Goal: Task Accomplishment & Management: Use online tool/utility

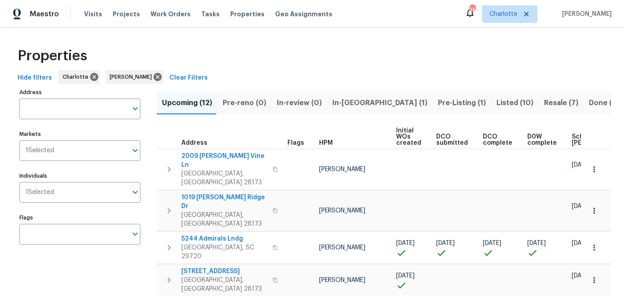
scroll to position [90, 0]
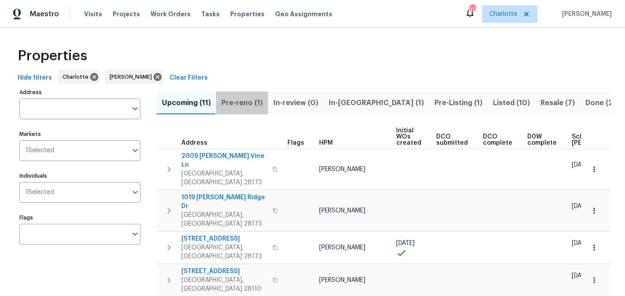
click at [246, 102] on span "Pre-reno (1)" at bounding box center [241, 103] width 41 height 12
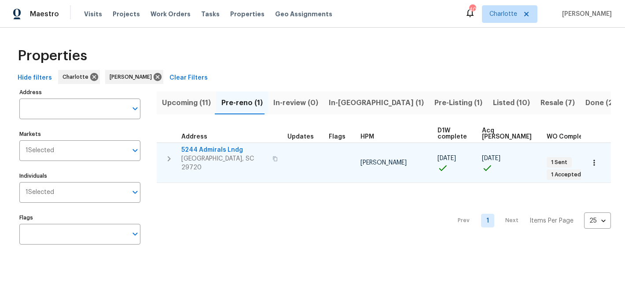
click at [203, 146] on span "5244 Admirals Lndg" at bounding box center [224, 150] width 86 height 9
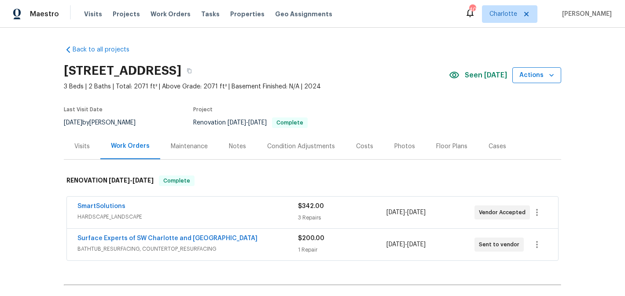
click at [553, 80] on span "Actions" at bounding box center [536, 75] width 35 height 11
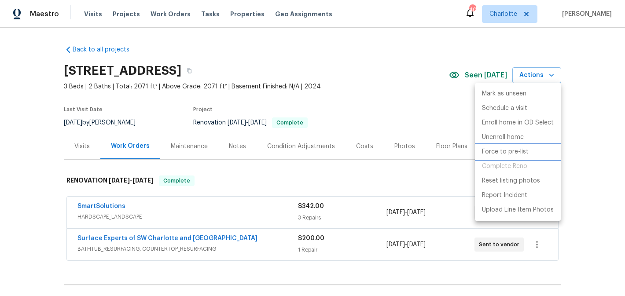
click at [522, 150] on p "Force to pre-list" at bounding box center [505, 151] width 47 height 9
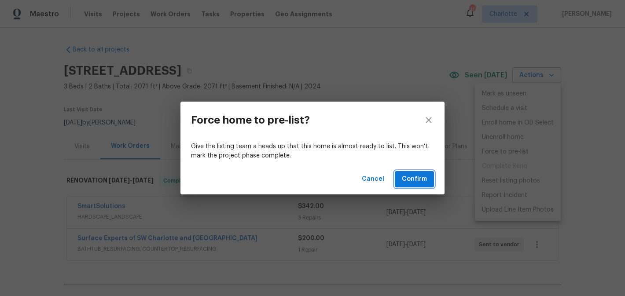
click at [429, 181] on button "Confirm" at bounding box center [414, 179] width 39 height 16
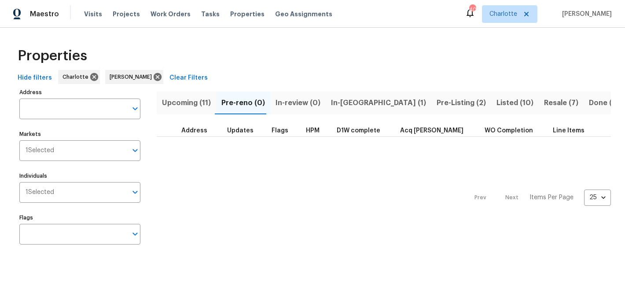
click at [437, 107] on span "Pre-Listing (2)" at bounding box center [461, 103] width 49 height 12
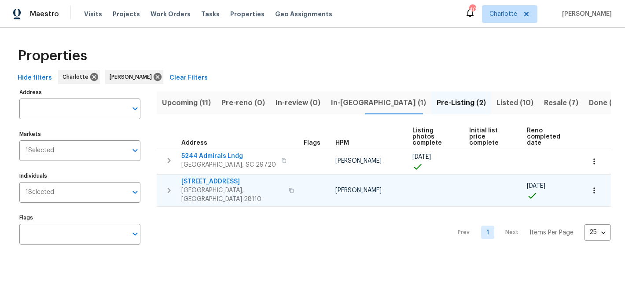
click at [206, 177] on span "2813 Faircroft Way" at bounding box center [232, 181] width 102 height 9
click at [168, 185] on icon "button" at bounding box center [169, 190] width 11 height 11
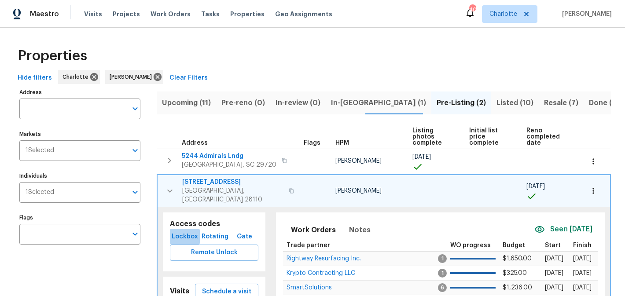
click at [187, 232] on span "Lockbox" at bounding box center [184, 237] width 23 height 11
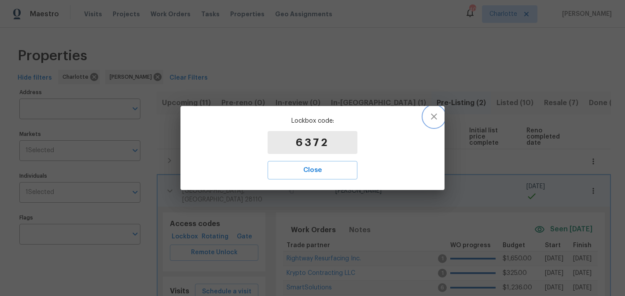
click at [433, 115] on icon "button" at bounding box center [434, 117] width 6 height 6
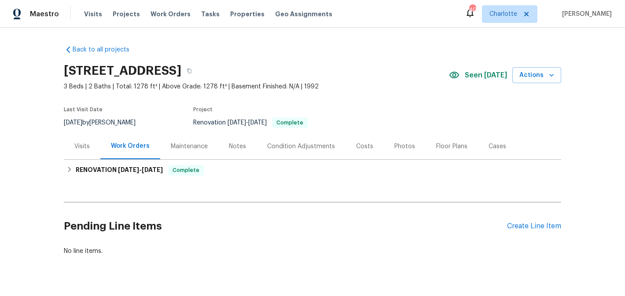
click at [81, 149] on div "Visits" at bounding box center [81, 146] width 15 height 9
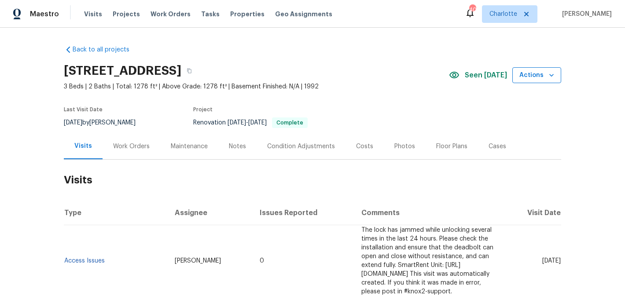
click at [556, 72] on button "Actions" at bounding box center [536, 75] width 49 height 16
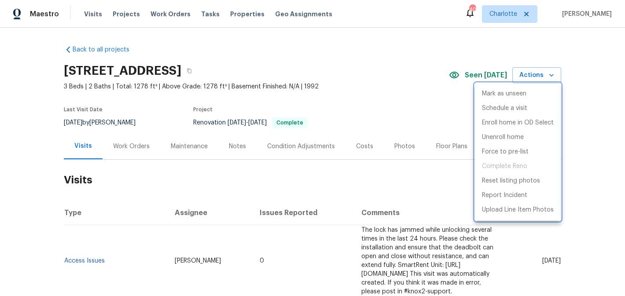
click at [390, 103] on div at bounding box center [312, 148] width 625 height 296
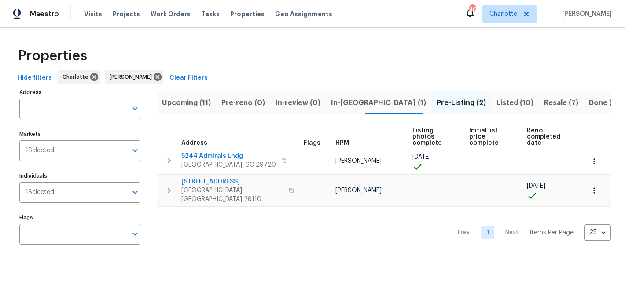
click at [186, 104] on span "Upcoming (11)" at bounding box center [186, 103] width 49 height 12
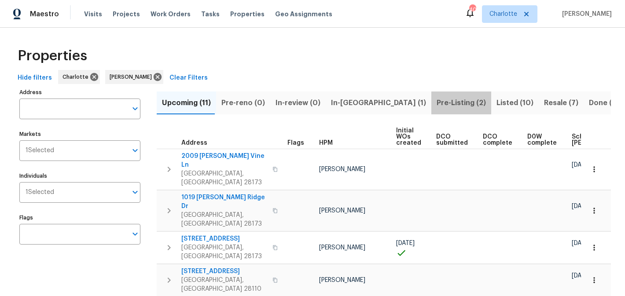
click at [437, 102] on span "Pre-Listing (2)" at bounding box center [461, 103] width 49 height 12
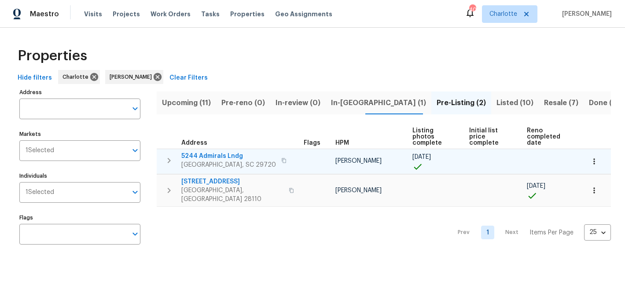
click at [191, 152] on span "5244 Admirals Lndg" at bounding box center [228, 156] width 95 height 9
click at [208, 152] on span "5244 Admirals Lndg" at bounding box center [228, 156] width 95 height 9
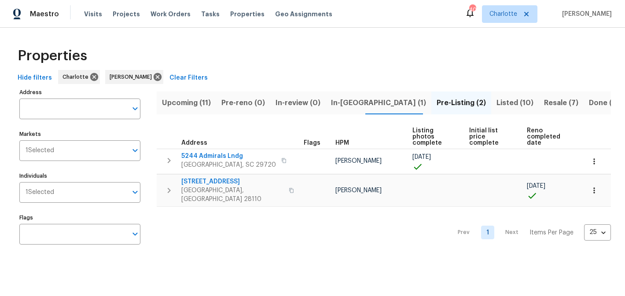
click at [331, 100] on span "In-[GEOGRAPHIC_DATA] (1)" at bounding box center [378, 103] width 95 height 12
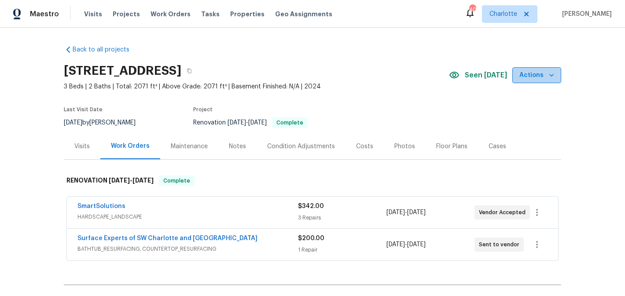
click at [539, 77] on span "Actions" at bounding box center [536, 75] width 35 height 11
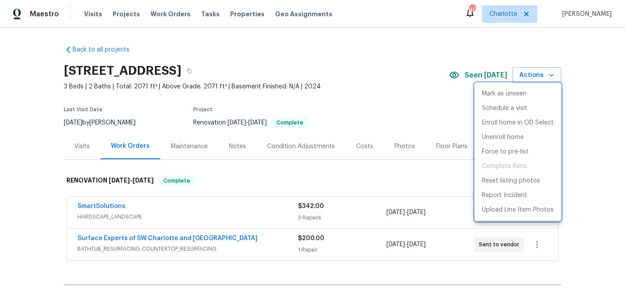
click at [414, 86] on div at bounding box center [312, 148] width 625 height 296
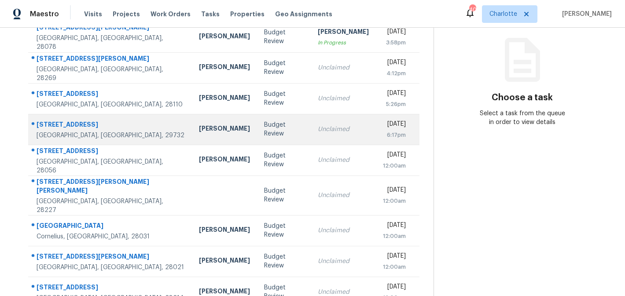
scroll to position [95, 0]
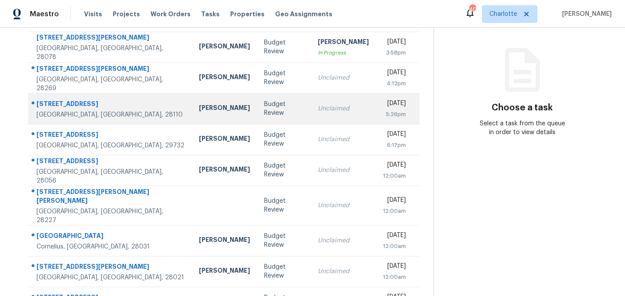
click at [311, 116] on td "Unclaimed" at bounding box center [343, 108] width 65 height 31
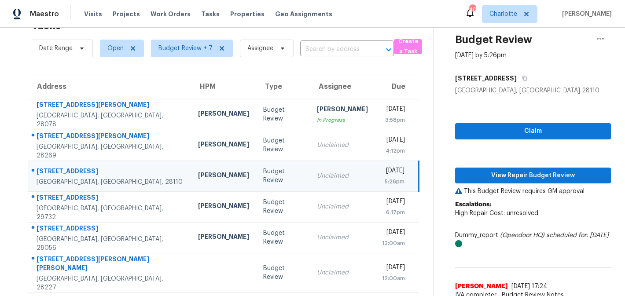
scroll to position [26, 0]
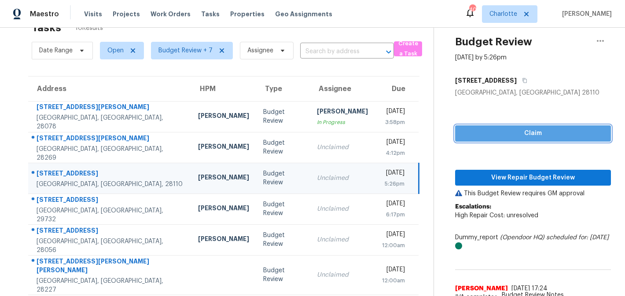
click at [524, 135] on span "Claim" at bounding box center [533, 133] width 142 height 11
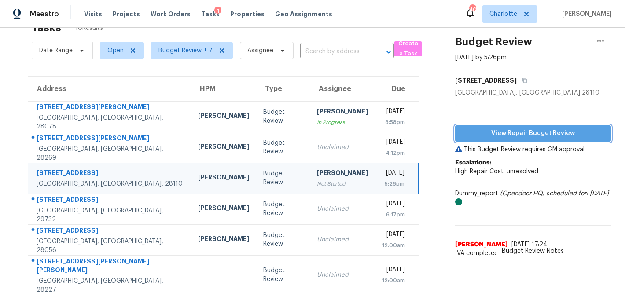
click at [540, 134] on span "View Repair Budget Review" at bounding box center [533, 133] width 142 height 11
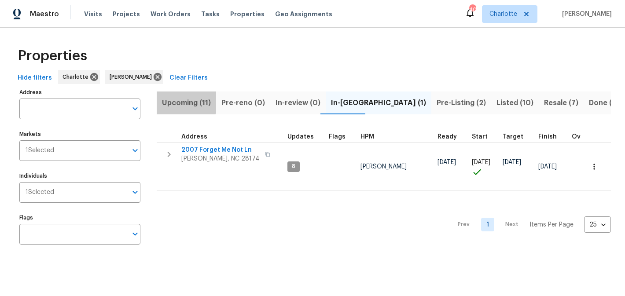
click at [181, 101] on span "Upcoming (11)" at bounding box center [186, 103] width 49 height 12
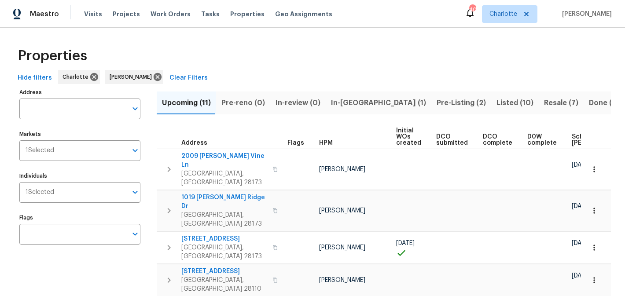
click at [342, 100] on span "In-[GEOGRAPHIC_DATA] (1)" at bounding box center [378, 103] width 95 height 12
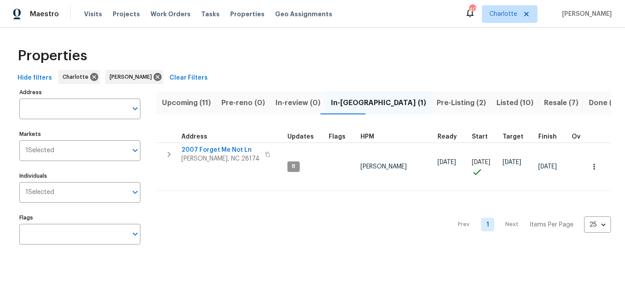
click at [437, 104] on span "Pre-Listing (2)" at bounding box center [461, 103] width 49 height 12
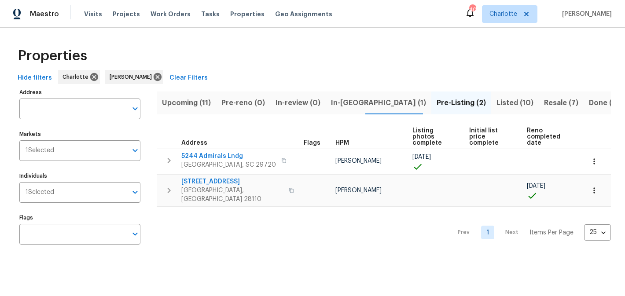
click at [332, 101] on span "In-[GEOGRAPHIC_DATA] (1)" at bounding box center [378, 103] width 95 height 12
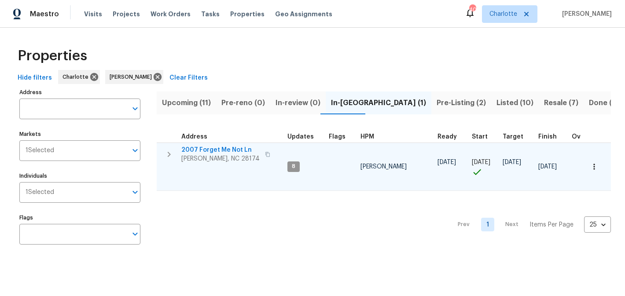
click at [227, 152] on span "2007 Forget Me Not Ln" at bounding box center [220, 150] width 78 height 9
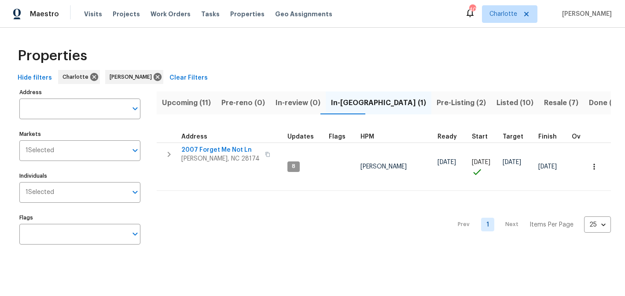
click at [431, 96] on button "Pre-Listing (2)" at bounding box center [461, 103] width 60 height 23
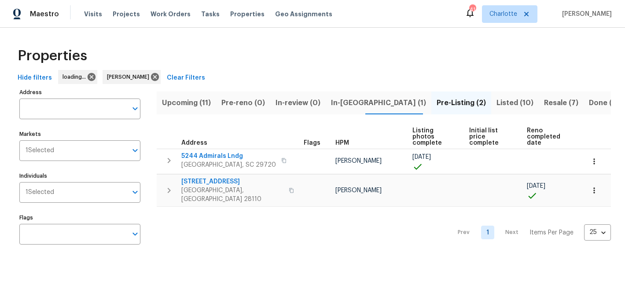
click at [189, 103] on span "Upcoming (11)" at bounding box center [186, 103] width 49 height 12
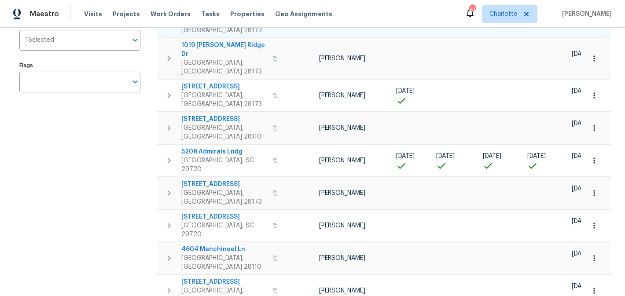
scroll to position [137, 0]
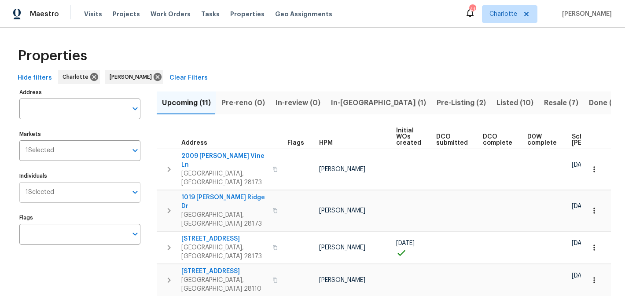
click at [81, 194] on input "Individuals" at bounding box center [90, 192] width 73 height 21
type input "jason"
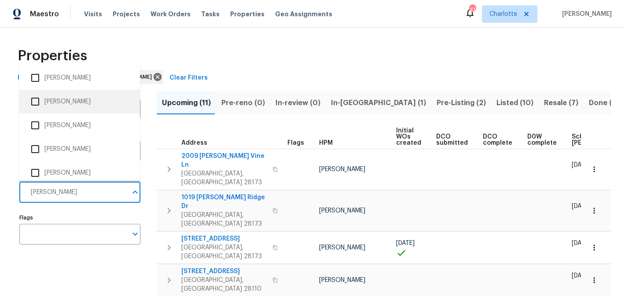
click at [70, 105] on li "Jason Bouque" at bounding box center [79, 101] width 107 height 18
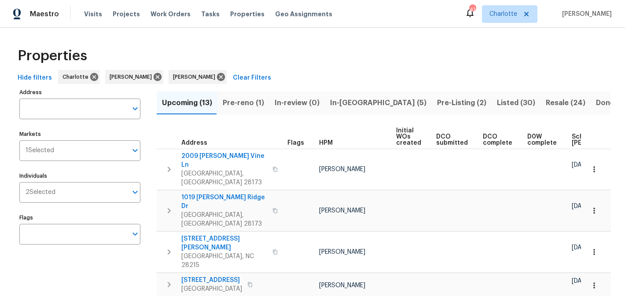
click at [235, 107] on span "Pre-reno (1)" at bounding box center [243, 103] width 41 height 12
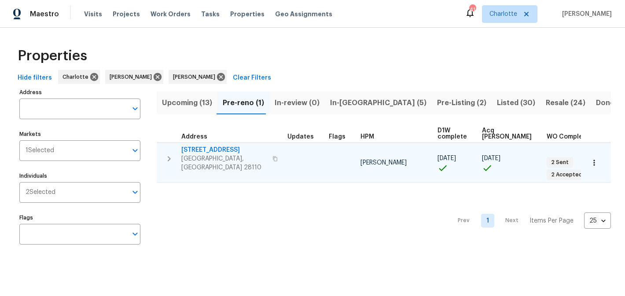
click at [200, 147] on span "[STREET_ADDRESS]" at bounding box center [224, 150] width 86 height 9
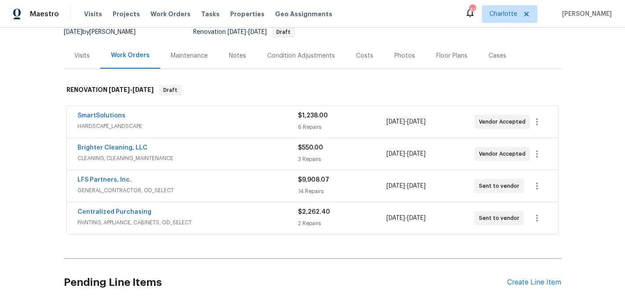
scroll to position [82, 0]
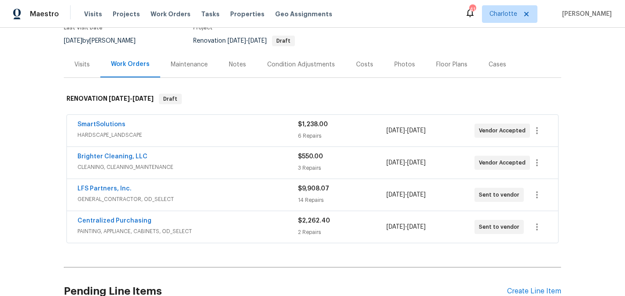
click at [298, 63] on div "Condition Adjustments" at bounding box center [301, 64] width 68 height 9
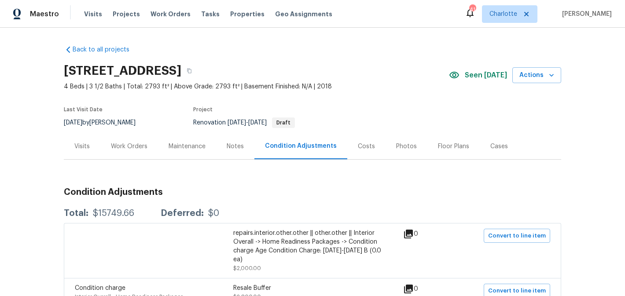
click at [366, 154] on div "Costs" at bounding box center [366, 146] width 38 height 26
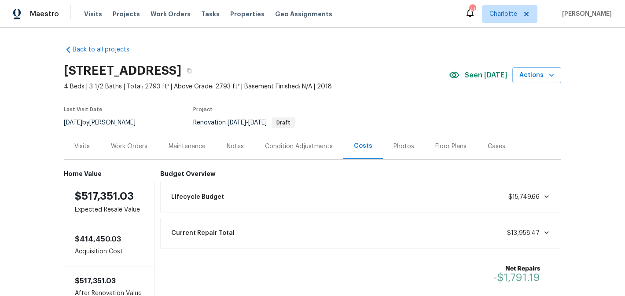
click at [132, 151] on div "Work Orders" at bounding box center [129, 146] width 58 height 26
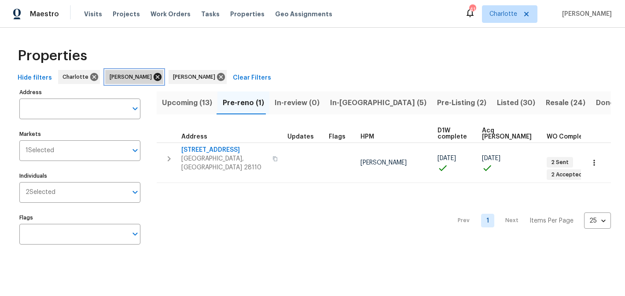
click at [154, 79] on icon at bounding box center [158, 77] width 8 height 8
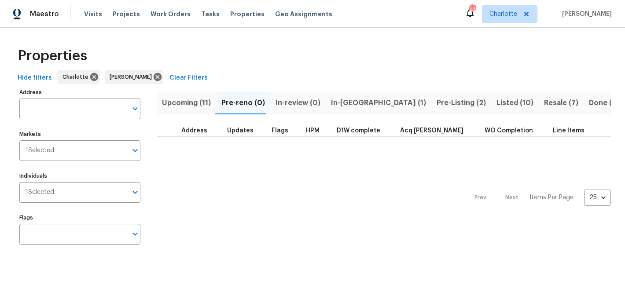
click at [345, 102] on span "In-[GEOGRAPHIC_DATA] (1)" at bounding box center [378, 103] width 95 height 12
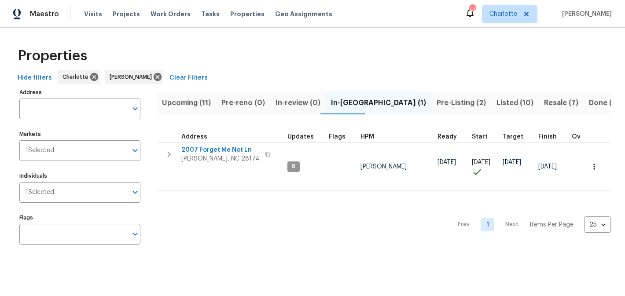
click at [192, 103] on span "Upcoming (11)" at bounding box center [186, 103] width 49 height 12
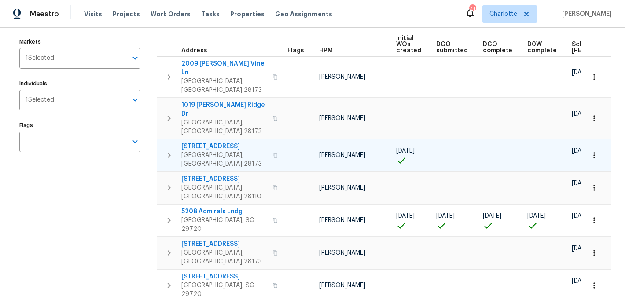
scroll to position [169, 0]
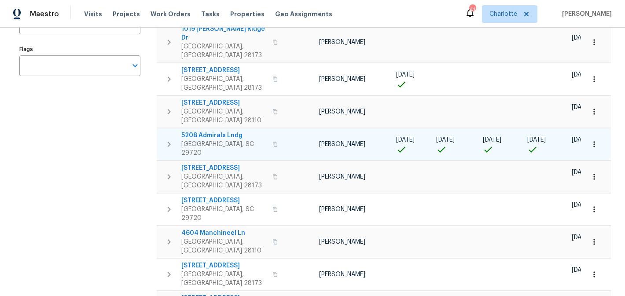
click at [211, 131] on span "5208 Admirals Lndg" at bounding box center [224, 135] width 86 height 9
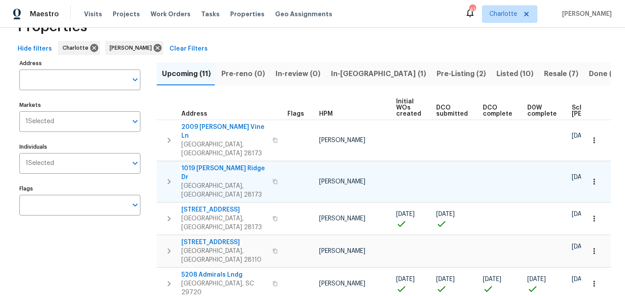
scroll to position [37, 0]
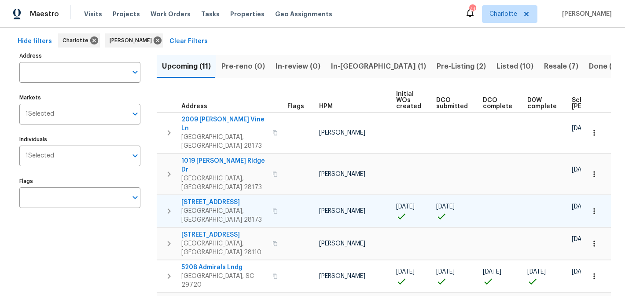
click at [229, 198] on span "[STREET_ADDRESS]" at bounding box center [224, 202] width 86 height 9
click at [175, 198] on button "button" at bounding box center [169, 211] width 18 height 26
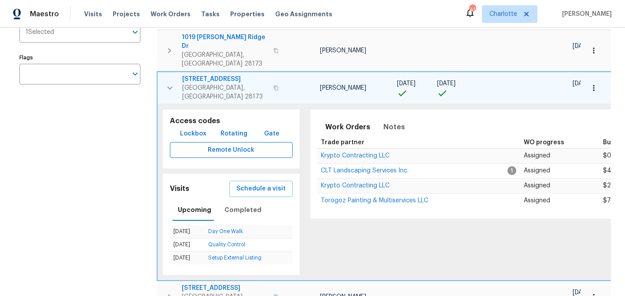
scroll to position [158, 0]
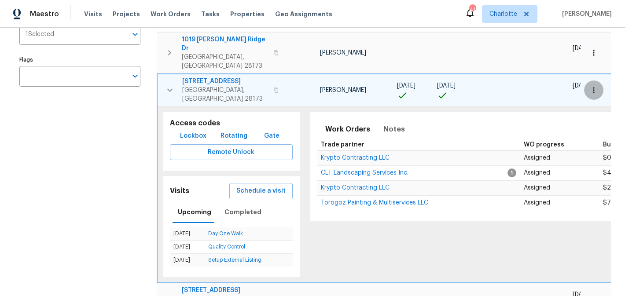
click at [591, 86] on icon "button" at bounding box center [593, 90] width 9 height 9
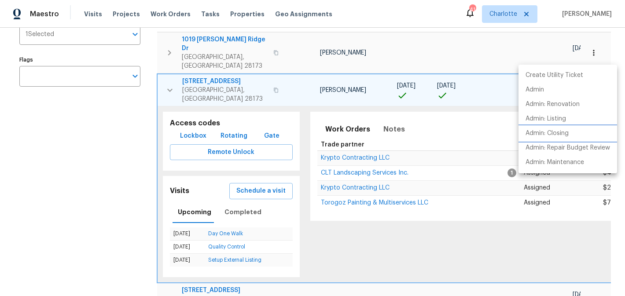
click at [559, 133] on p "Admin: Closing" at bounding box center [547, 133] width 43 height 9
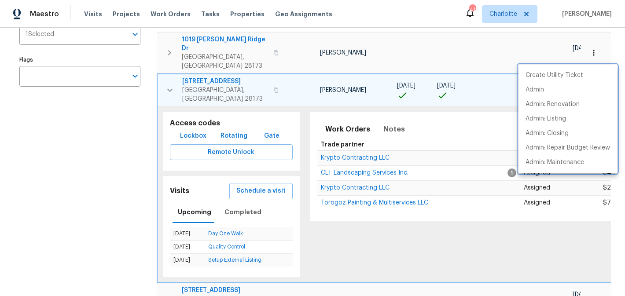
click at [169, 53] on div at bounding box center [312, 148] width 625 height 296
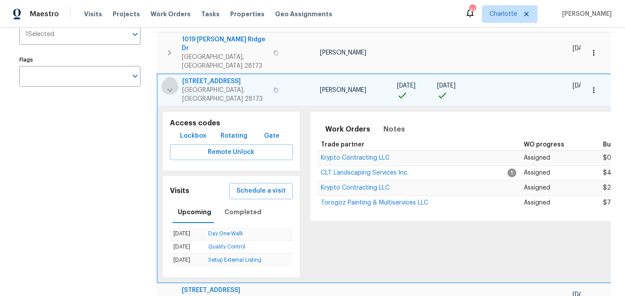
click at [173, 85] on icon "button" at bounding box center [170, 90] width 11 height 11
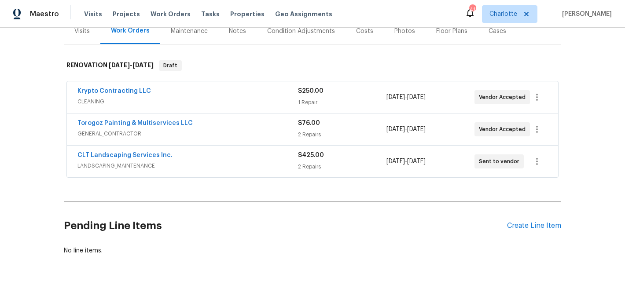
scroll to position [118, 0]
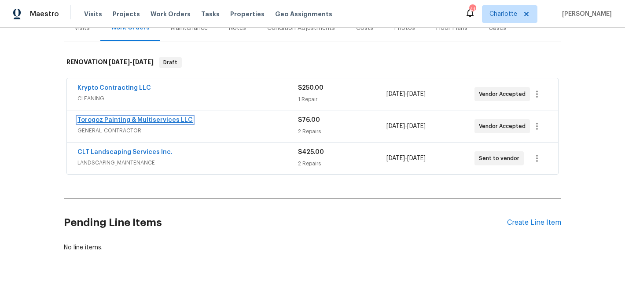
click at [135, 122] on link "Torogoz Painting & Multiservices LLC" at bounding box center [134, 120] width 115 height 6
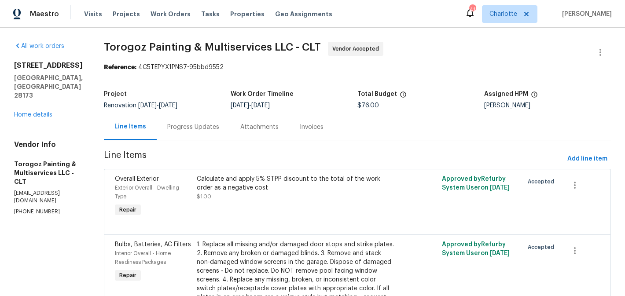
click at [203, 123] on div "Progress Updates" at bounding box center [193, 127] width 52 height 9
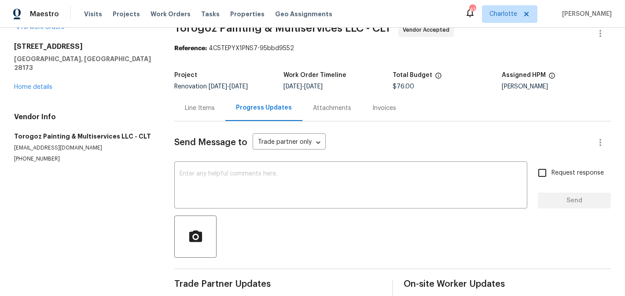
scroll to position [65, 0]
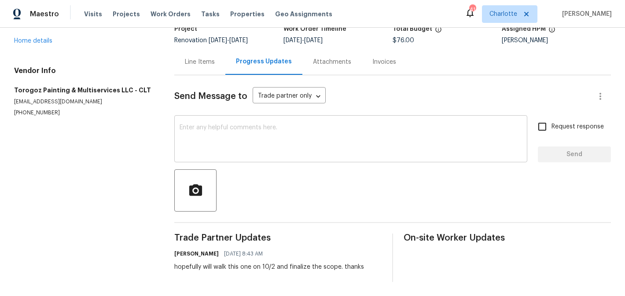
click at [190, 136] on textarea at bounding box center [351, 140] width 342 height 31
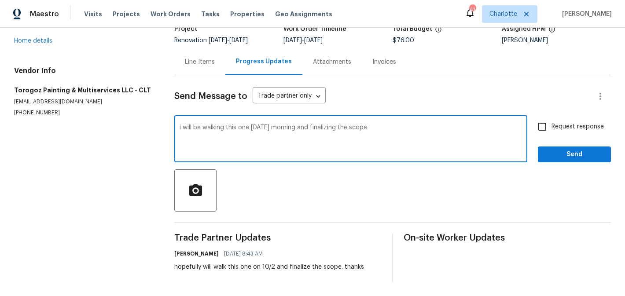
type textarea "i will be walking this one tomorrow morning and finalizing the scope"
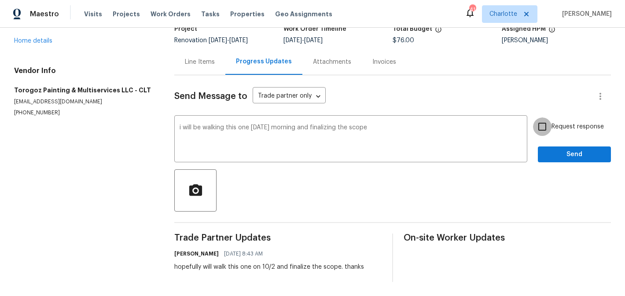
click at [547, 130] on input "Request response" at bounding box center [542, 127] width 18 height 18
checkbox input "true"
click at [562, 151] on span "Send" at bounding box center [574, 154] width 59 height 11
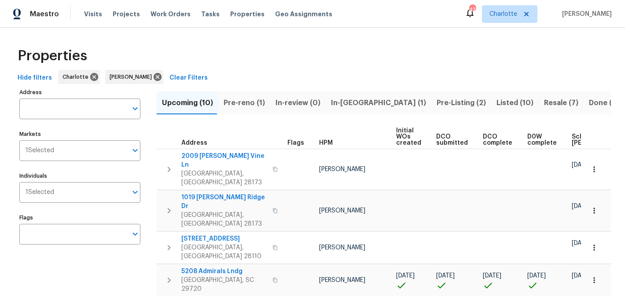
click at [249, 100] on span "Pre-reno (1)" at bounding box center [244, 103] width 41 height 12
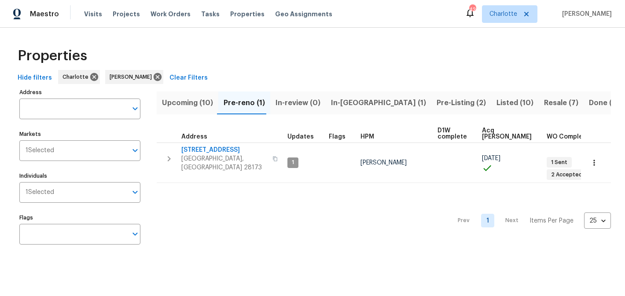
click at [188, 106] on span "Upcoming (10)" at bounding box center [187, 103] width 51 height 12
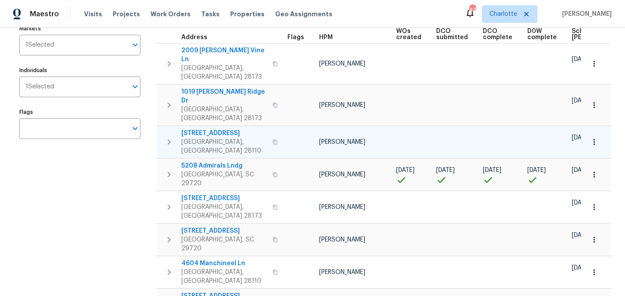
scroll to position [143, 0]
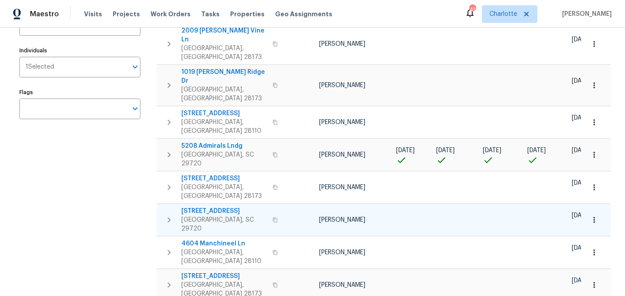
scroll to position [143, 0]
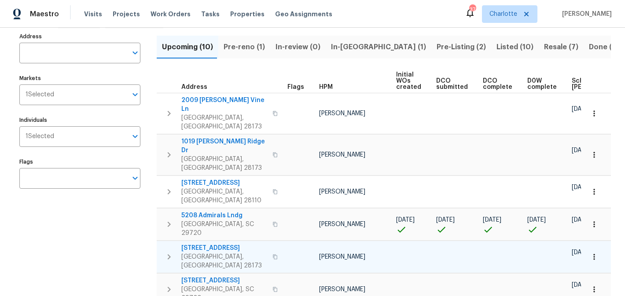
scroll to position [54, 0]
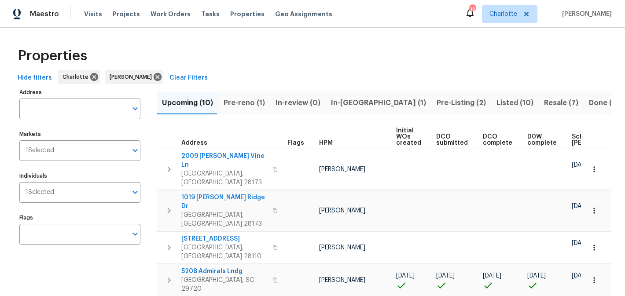
click at [497, 99] on span "Listed (10)" at bounding box center [515, 103] width 37 height 12
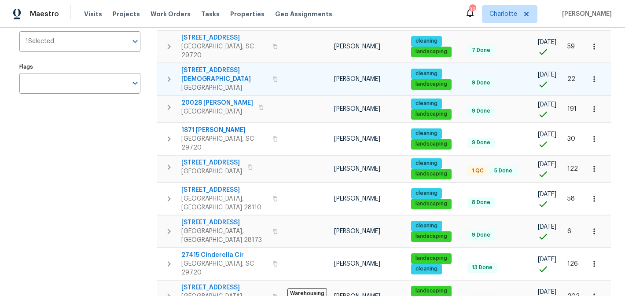
scroll to position [153, 0]
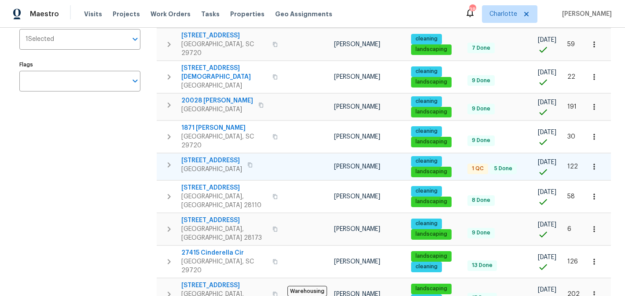
click at [199, 156] on span "3486 Duchess Ave" at bounding box center [211, 160] width 61 height 9
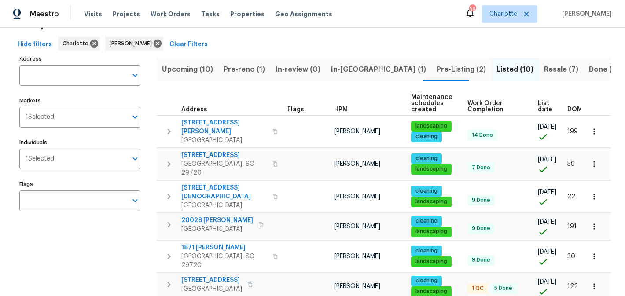
scroll to position [31, 0]
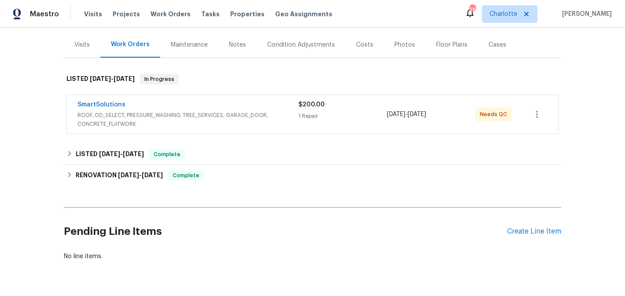
scroll to position [126, 0]
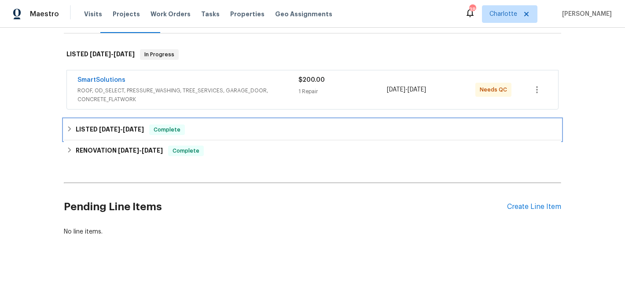
click at [121, 127] on span "5/31/25 - 6/2/25" at bounding box center [121, 129] width 45 height 6
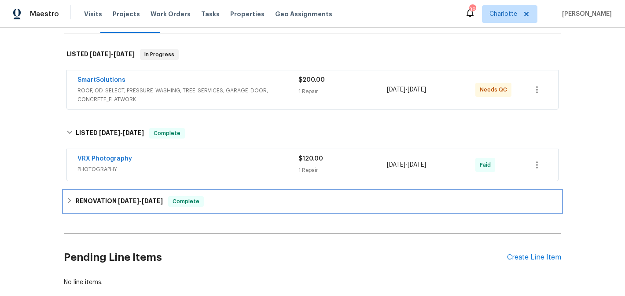
click at [127, 193] on div "RENOVATION 5/26/25 - 6/3/25 Complete" at bounding box center [312, 201] width 497 height 21
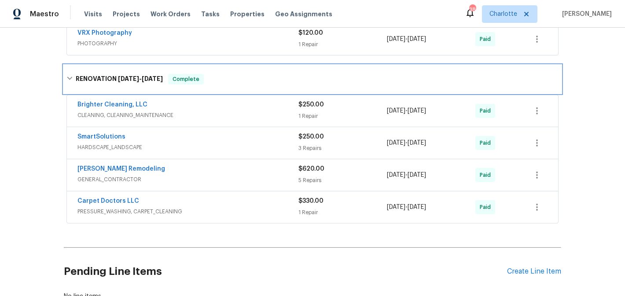
scroll to position [253, 0]
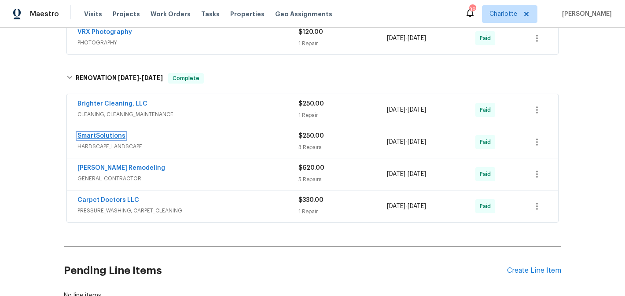
click at [102, 133] on link "SmartSolutions" at bounding box center [101, 136] width 48 height 6
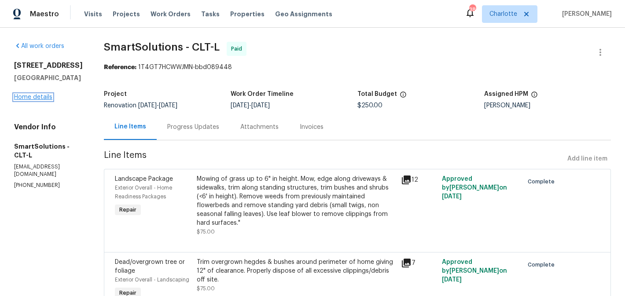
click at [32, 98] on link "Home details" at bounding box center [33, 97] width 38 height 6
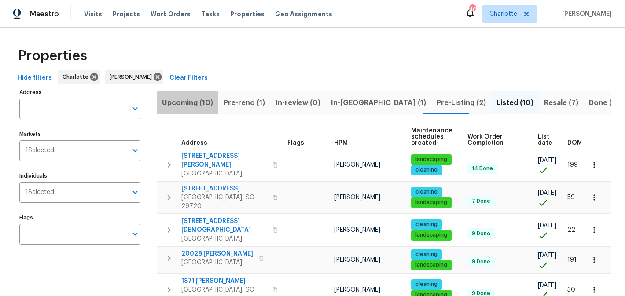
click at [183, 106] on span "Upcoming (10)" at bounding box center [187, 103] width 51 height 12
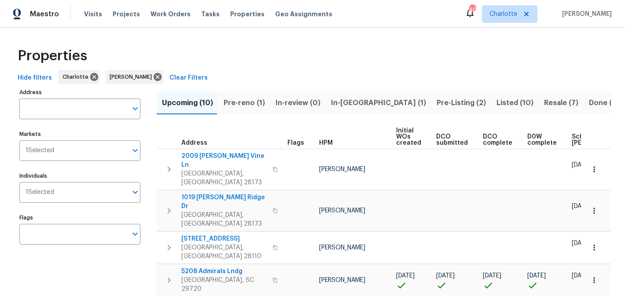
click at [437, 104] on span "Pre-Listing (2)" at bounding box center [461, 103] width 49 height 12
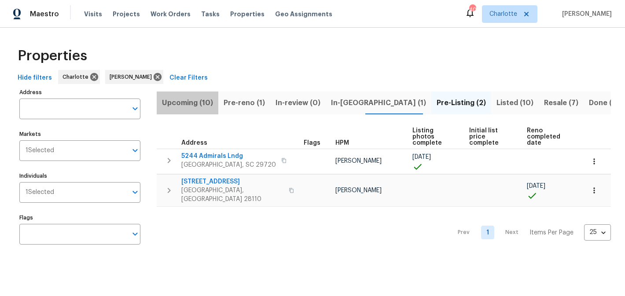
click at [204, 102] on span "Upcoming (10)" at bounding box center [187, 103] width 51 height 12
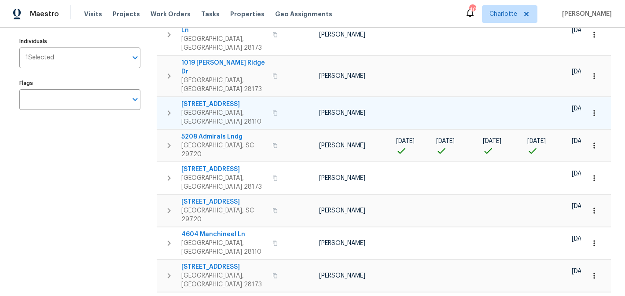
scroll to position [138, 0]
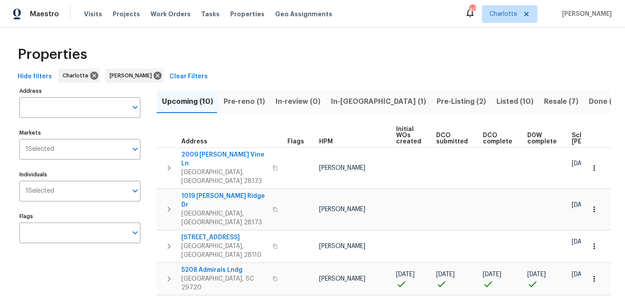
scroll to position [0, 0]
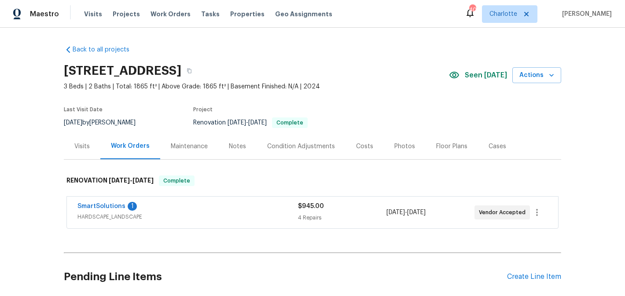
click at [352, 147] on div "Costs" at bounding box center [365, 146] width 38 height 26
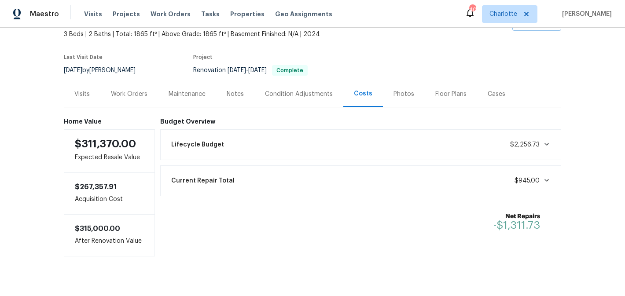
scroll to position [66, 0]
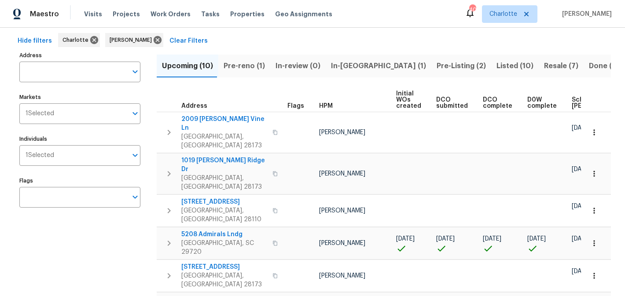
scroll to position [43, 0]
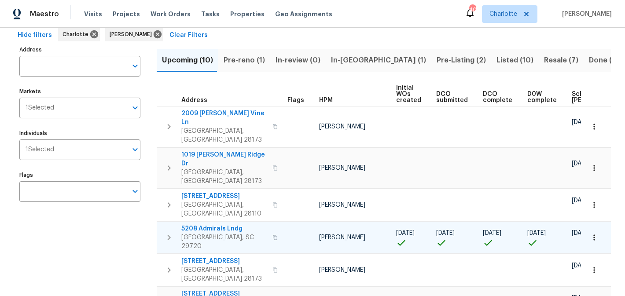
click at [216, 225] on span "5208 Admirals Lndg" at bounding box center [224, 229] width 86 height 9
click at [599, 228] on button "button" at bounding box center [594, 237] width 19 height 19
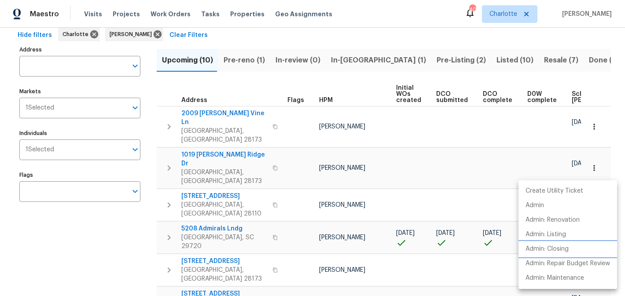
click at [562, 243] on li "Admin: Closing" at bounding box center [568, 249] width 99 height 15
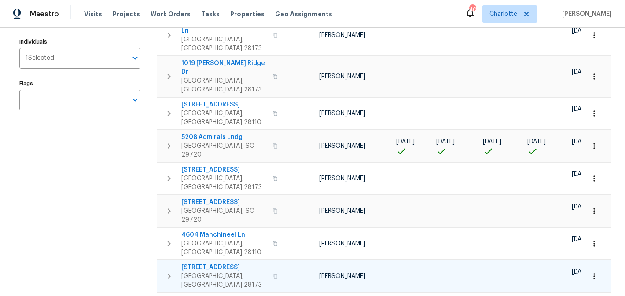
scroll to position [143, 0]
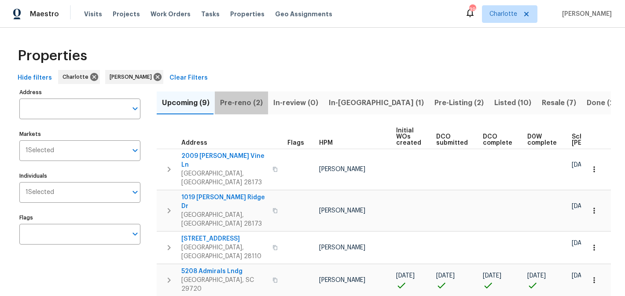
click at [245, 103] on span "Pre-reno (2)" at bounding box center [241, 103] width 43 height 12
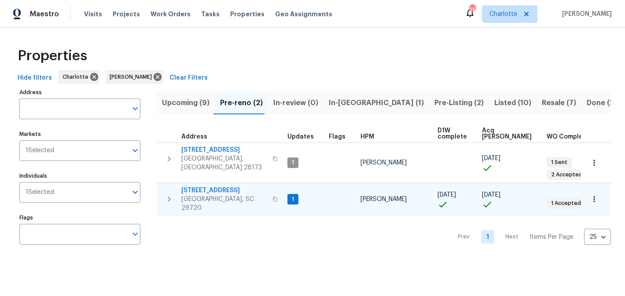
click at [210, 186] on span "[STREET_ADDRESS]" at bounding box center [224, 190] width 86 height 9
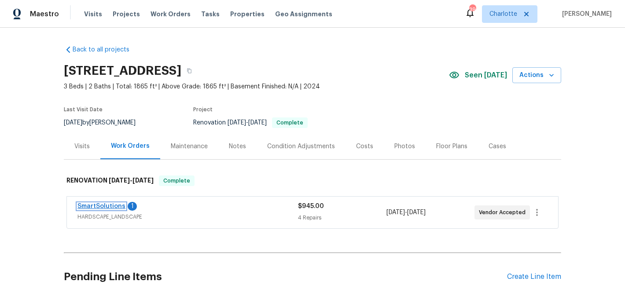
click at [92, 203] on link "SmartSolutions" at bounding box center [101, 206] width 48 height 6
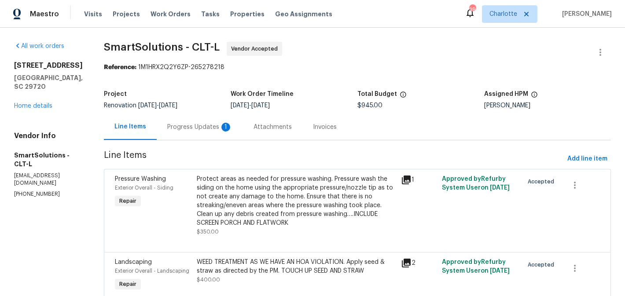
click at [195, 118] on div "Progress Updates 1" at bounding box center [200, 127] width 86 height 26
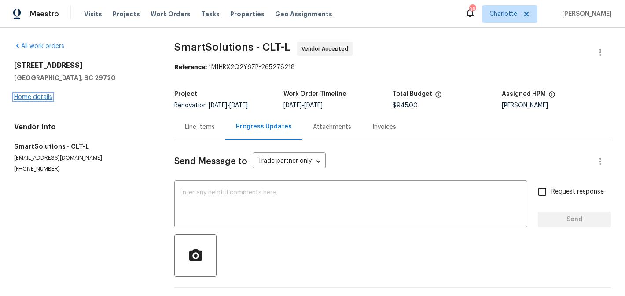
click at [41, 97] on link "Home details" at bounding box center [33, 97] width 38 height 6
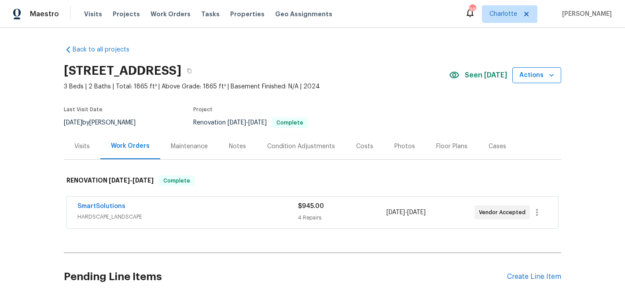
click at [556, 79] on button "Actions" at bounding box center [536, 75] width 49 height 16
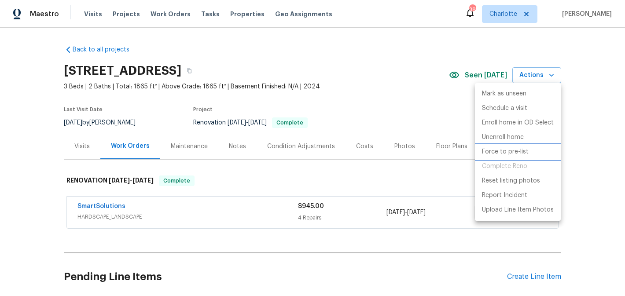
click at [516, 148] on p "Force to pre-list" at bounding box center [505, 151] width 47 height 9
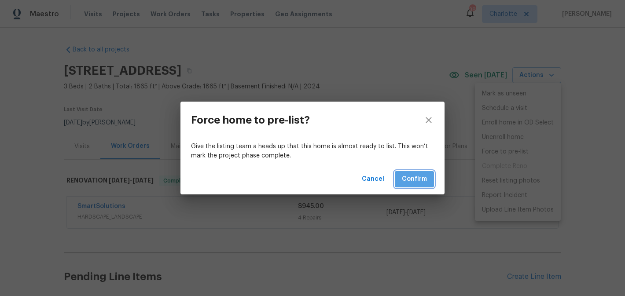
click at [413, 184] on span "Confirm" at bounding box center [414, 179] width 25 height 11
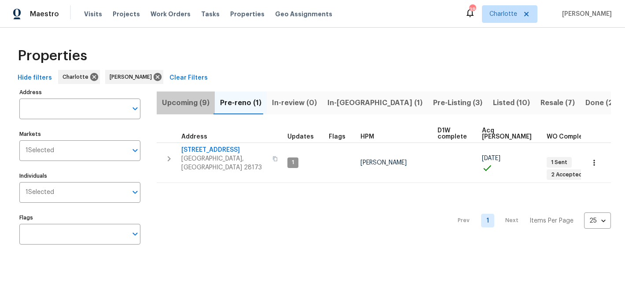
click at [192, 97] on span "Upcoming (9)" at bounding box center [186, 103] width 48 height 12
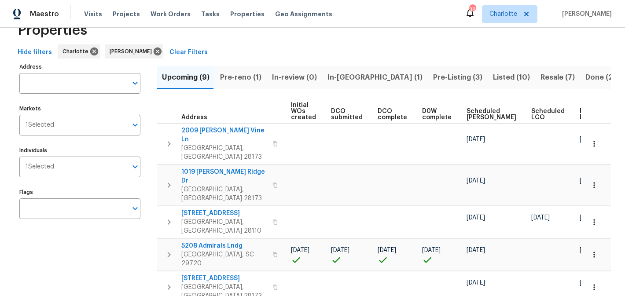
scroll to position [19, 0]
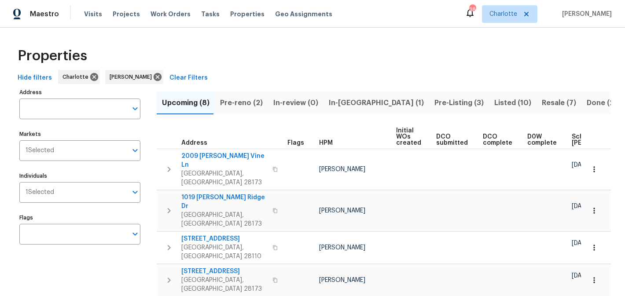
click at [243, 103] on span "Pre-reno (2)" at bounding box center [241, 103] width 43 height 12
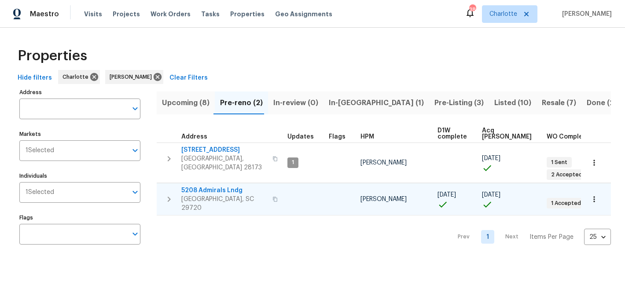
click at [214, 186] on span "5208 Admirals Lndg" at bounding box center [224, 190] width 86 height 9
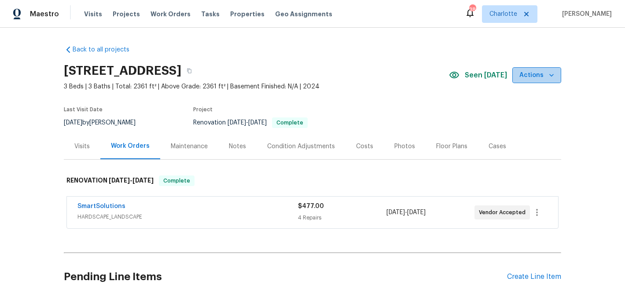
click at [549, 70] on span "Actions" at bounding box center [536, 75] width 35 height 11
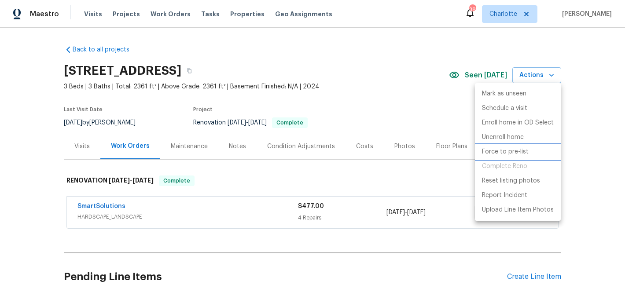
click at [515, 153] on p "Force to pre-list" at bounding box center [505, 151] width 47 height 9
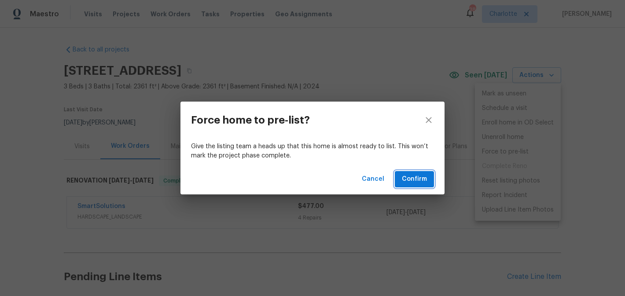
click at [414, 184] on span "Confirm" at bounding box center [414, 179] width 25 height 11
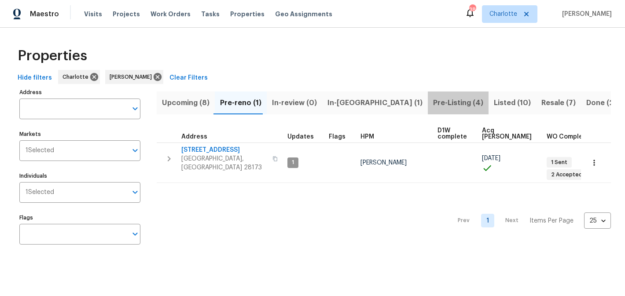
click at [433, 97] on span "Pre-Listing (4)" at bounding box center [458, 103] width 50 height 12
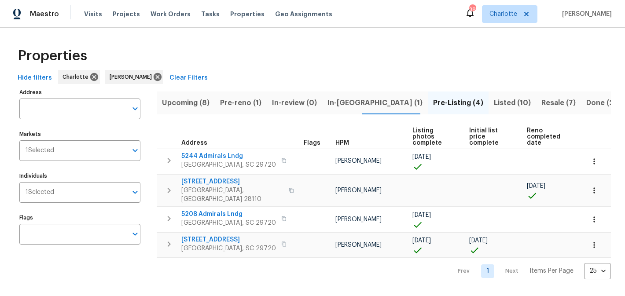
click at [494, 97] on span "Listed (10)" at bounding box center [512, 103] width 37 height 12
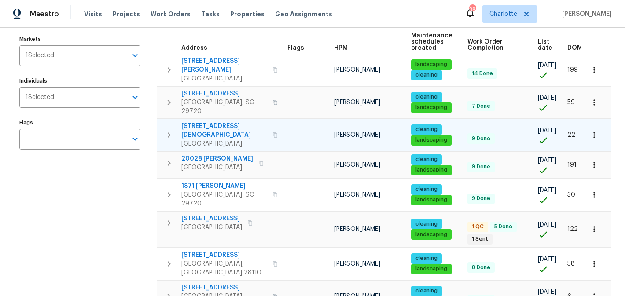
scroll to position [96, 0]
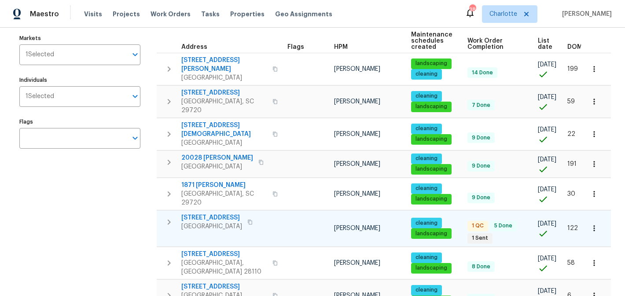
click at [210, 214] on span "3486 Duchess Ave" at bounding box center [211, 218] width 61 height 9
click at [598, 224] on icon "button" at bounding box center [594, 228] width 9 height 9
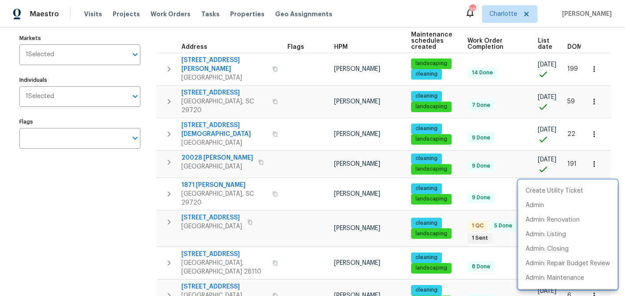
click at [269, 195] on div at bounding box center [312, 148] width 625 height 296
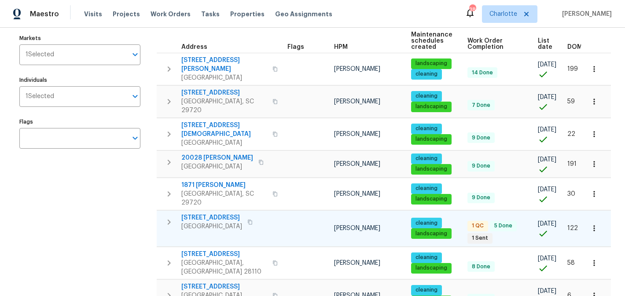
click at [208, 214] on span "[STREET_ADDRESS]" at bounding box center [211, 218] width 61 height 9
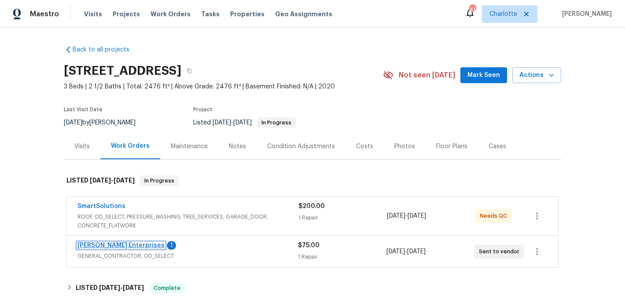
click at [125, 247] on link "[PERSON_NAME] Enterprises" at bounding box center [120, 246] width 87 height 6
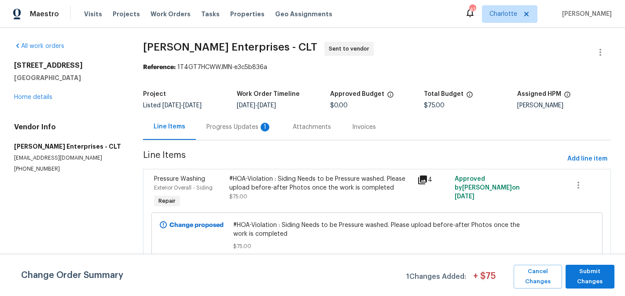
click at [220, 134] on div "Progress Updates 1" at bounding box center [239, 127] width 86 height 26
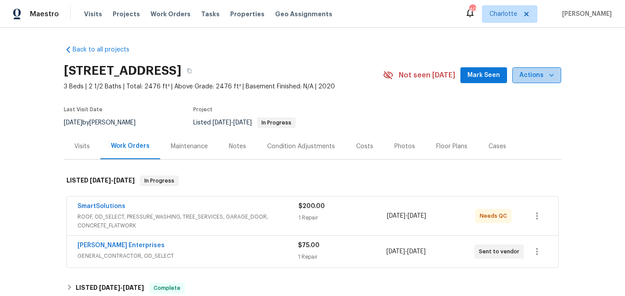
click at [538, 78] on span "Actions" at bounding box center [536, 75] width 35 height 11
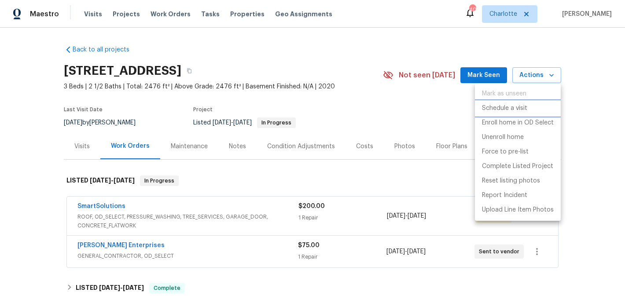
click at [505, 108] on p "Schedule a visit" at bounding box center [504, 108] width 45 height 9
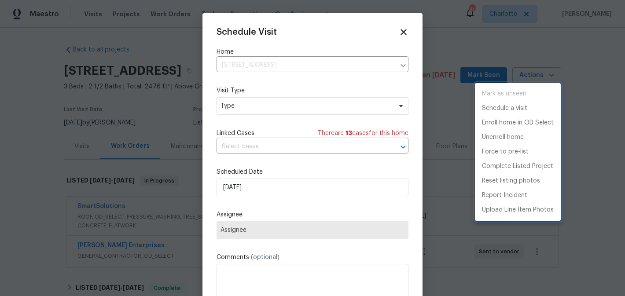
click at [314, 100] on div at bounding box center [312, 148] width 625 height 296
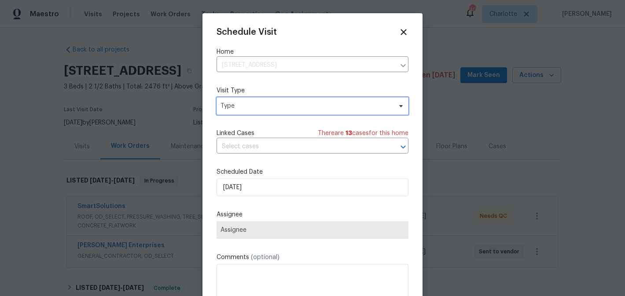
click at [312, 105] on span "Type" at bounding box center [306, 106] width 171 height 9
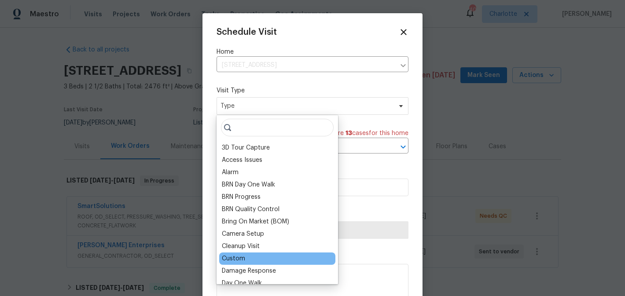
click at [245, 258] on div "Custom" at bounding box center [277, 259] width 116 height 12
click at [239, 260] on div "Custom" at bounding box center [233, 258] width 23 height 9
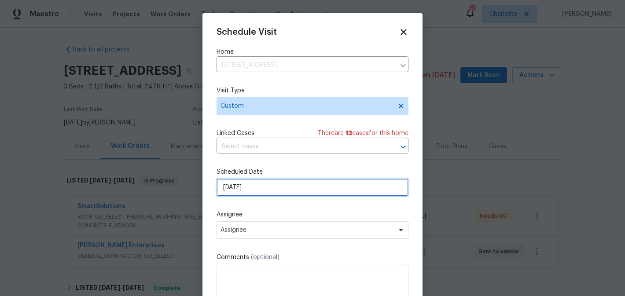
click at [285, 182] on input "10/2/2025" at bounding box center [313, 188] width 192 height 18
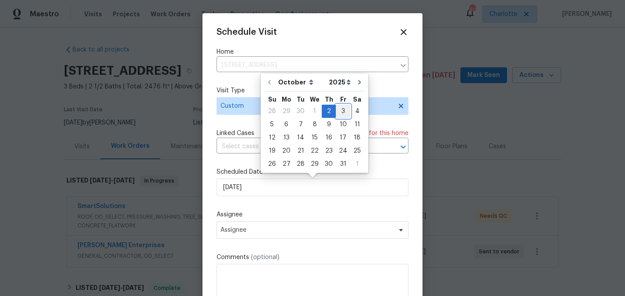
click at [338, 108] on div "3" at bounding box center [343, 111] width 15 height 12
type input "10/3/2025"
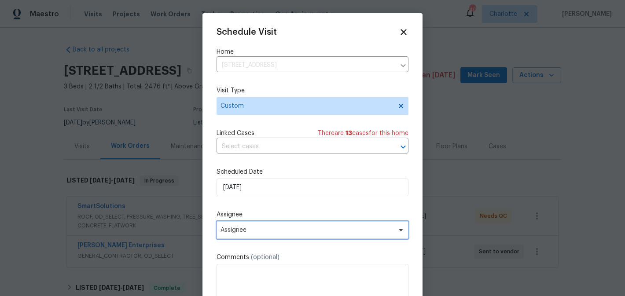
click at [284, 233] on span "Assignee" at bounding box center [307, 230] width 173 height 7
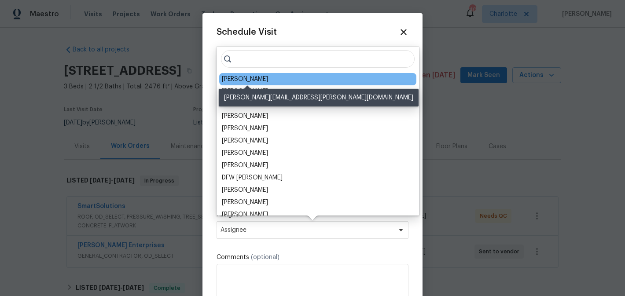
click at [266, 76] on div "[PERSON_NAME]" at bounding box center [245, 79] width 46 height 9
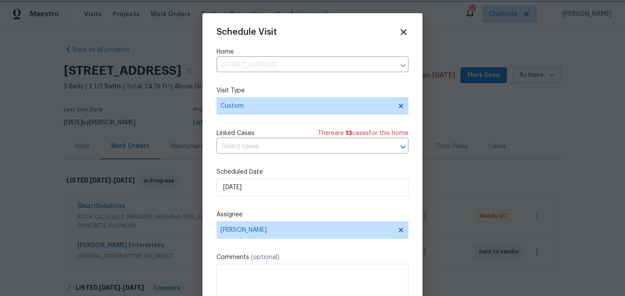
scroll to position [16, 0]
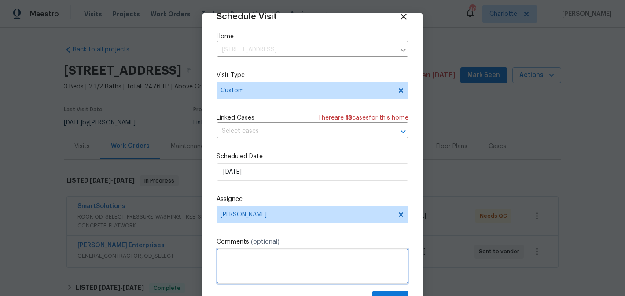
click at [343, 258] on textarea at bounding box center [313, 266] width 192 height 35
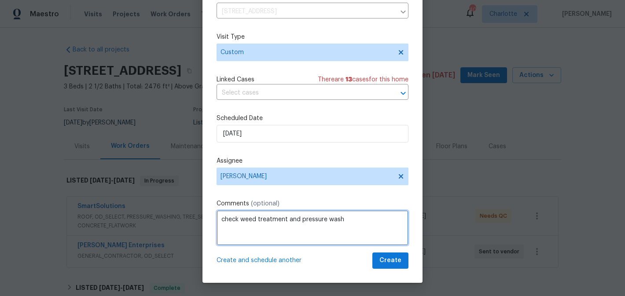
type textarea "check weed treatment and pressure wash"
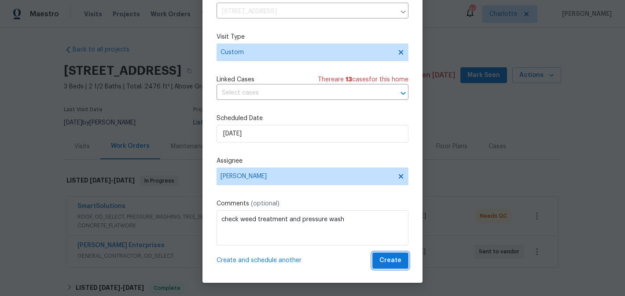
click at [394, 256] on span "Create" at bounding box center [390, 260] width 22 height 11
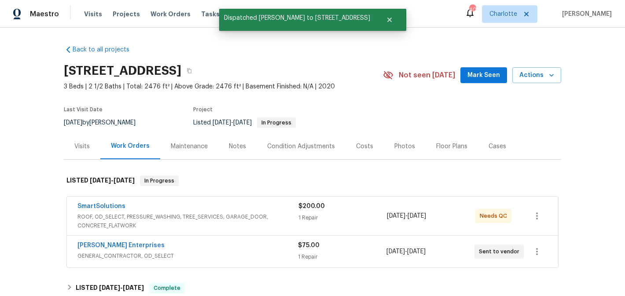
scroll to position [0, 0]
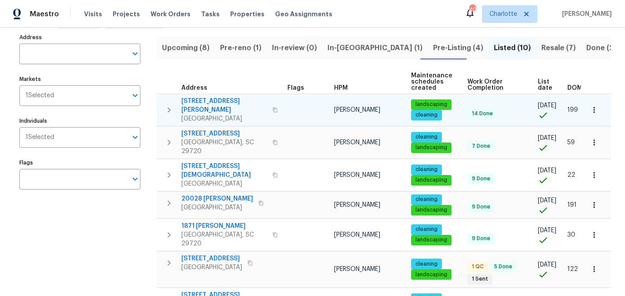
scroll to position [55, 0]
click at [203, 99] on span "[STREET_ADDRESS][PERSON_NAME]" at bounding box center [224, 105] width 86 height 18
click at [594, 108] on icon "button" at bounding box center [594, 109] width 9 height 9
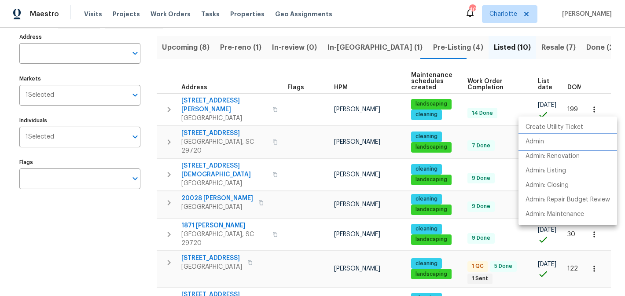
click at [526, 143] on p "Admin" at bounding box center [535, 141] width 18 height 9
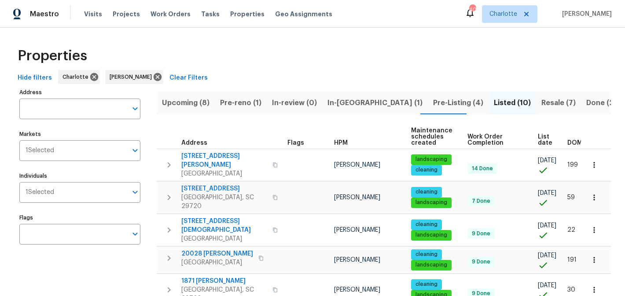
click at [199, 104] on span "Upcoming (8)" at bounding box center [186, 103] width 48 height 12
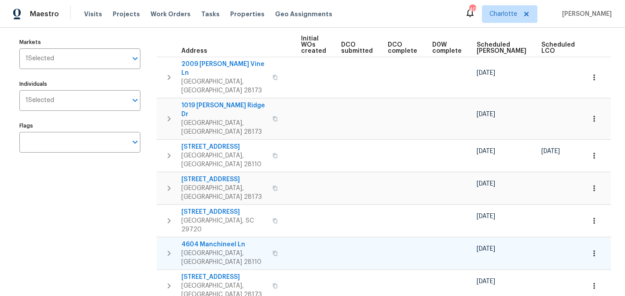
scroll to position [0, 105]
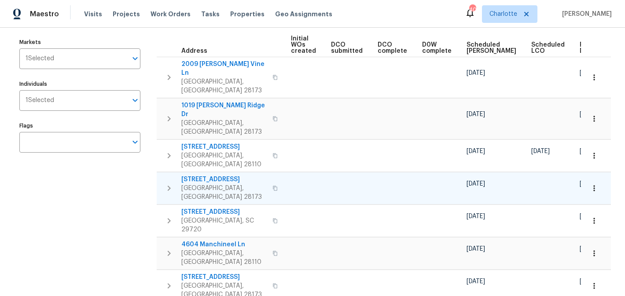
click at [200, 175] on span "2706 Gilead Ln" at bounding box center [224, 179] width 86 height 9
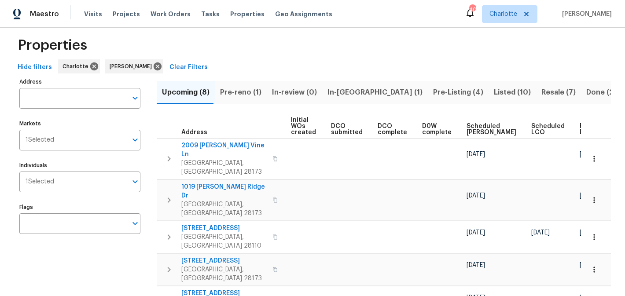
scroll to position [0, 0]
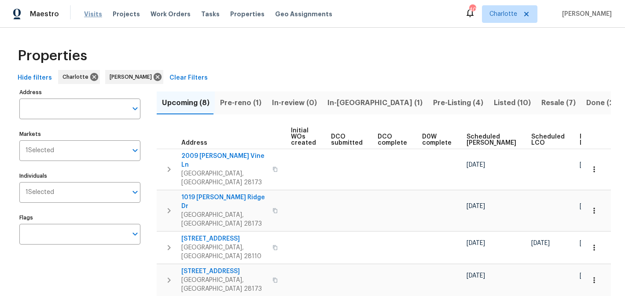
click at [93, 15] on span "Visits" at bounding box center [93, 14] width 18 height 9
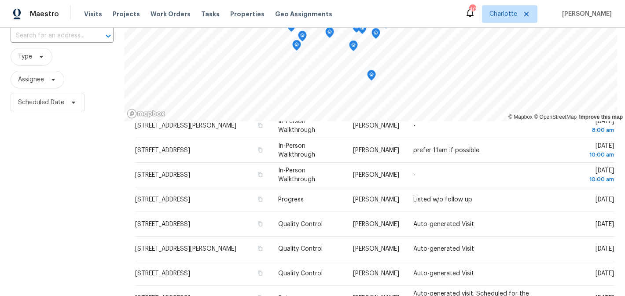
scroll to position [127, 0]
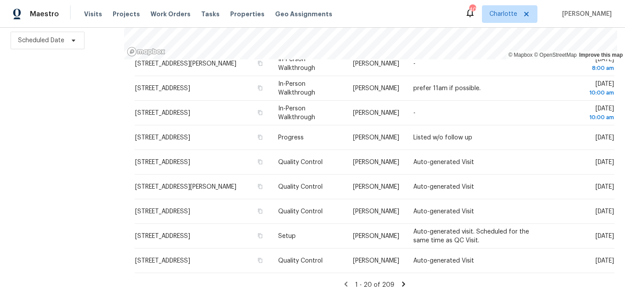
click at [402, 284] on icon at bounding box center [403, 284] width 3 height 5
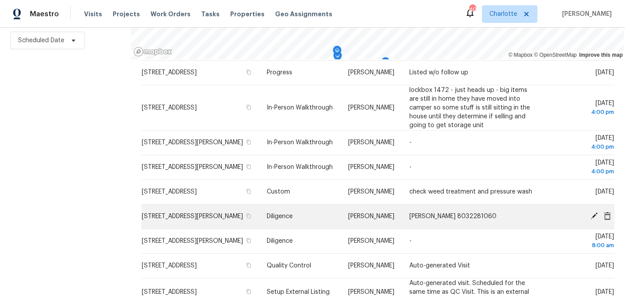
scroll to position [341, 0]
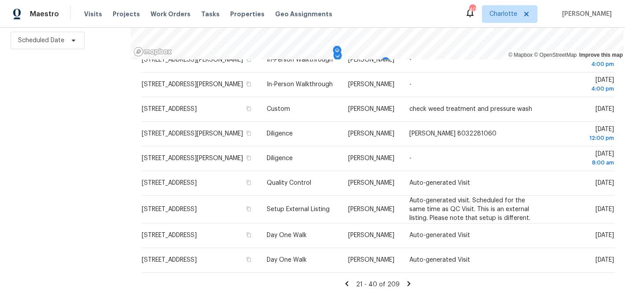
click at [347, 284] on icon at bounding box center [347, 284] width 8 height 8
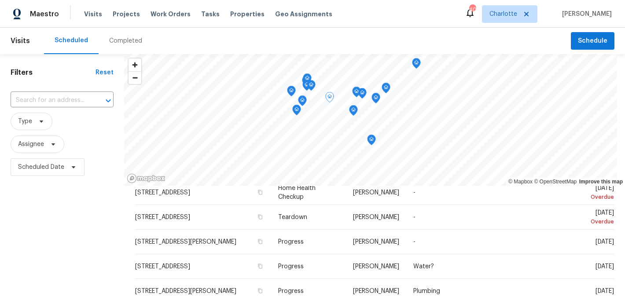
scroll to position [0, 0]
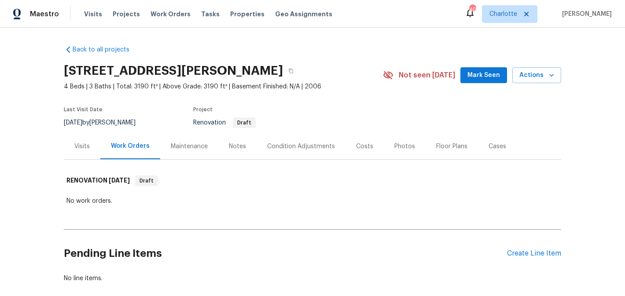
click at [311, 146] on div "Condition Adjustments" at bounding box center [301, 146] width 68 height 9
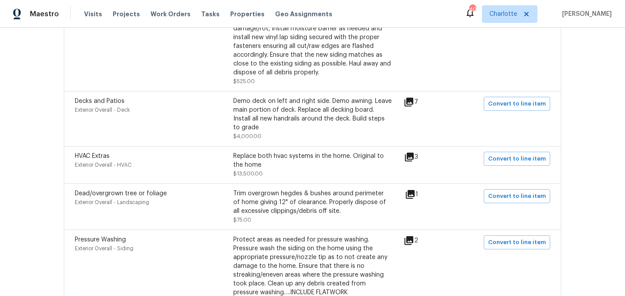
scroll to position [399, 0]
click at [411, 103] on icon at bounding box center [409, 101] width 9 height 9
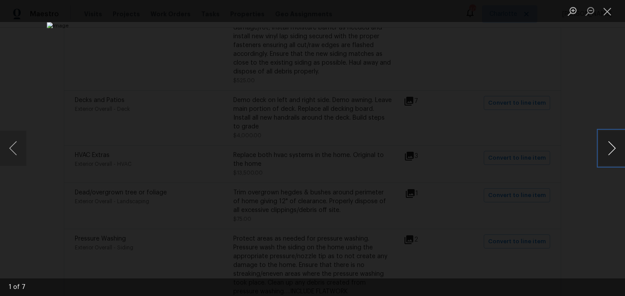
click at [607, 153] on button "Next image" at bounding box center [612, 148] width 26 height 35
click at [604, 6] on button "Close lightbox" at bounding box center [608, 11] width 18 height 15
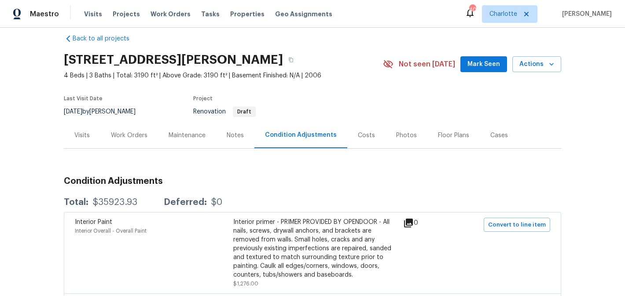
scroll to position [0, 0]
